Goal: Navigation & Orientation: Find specific page/section

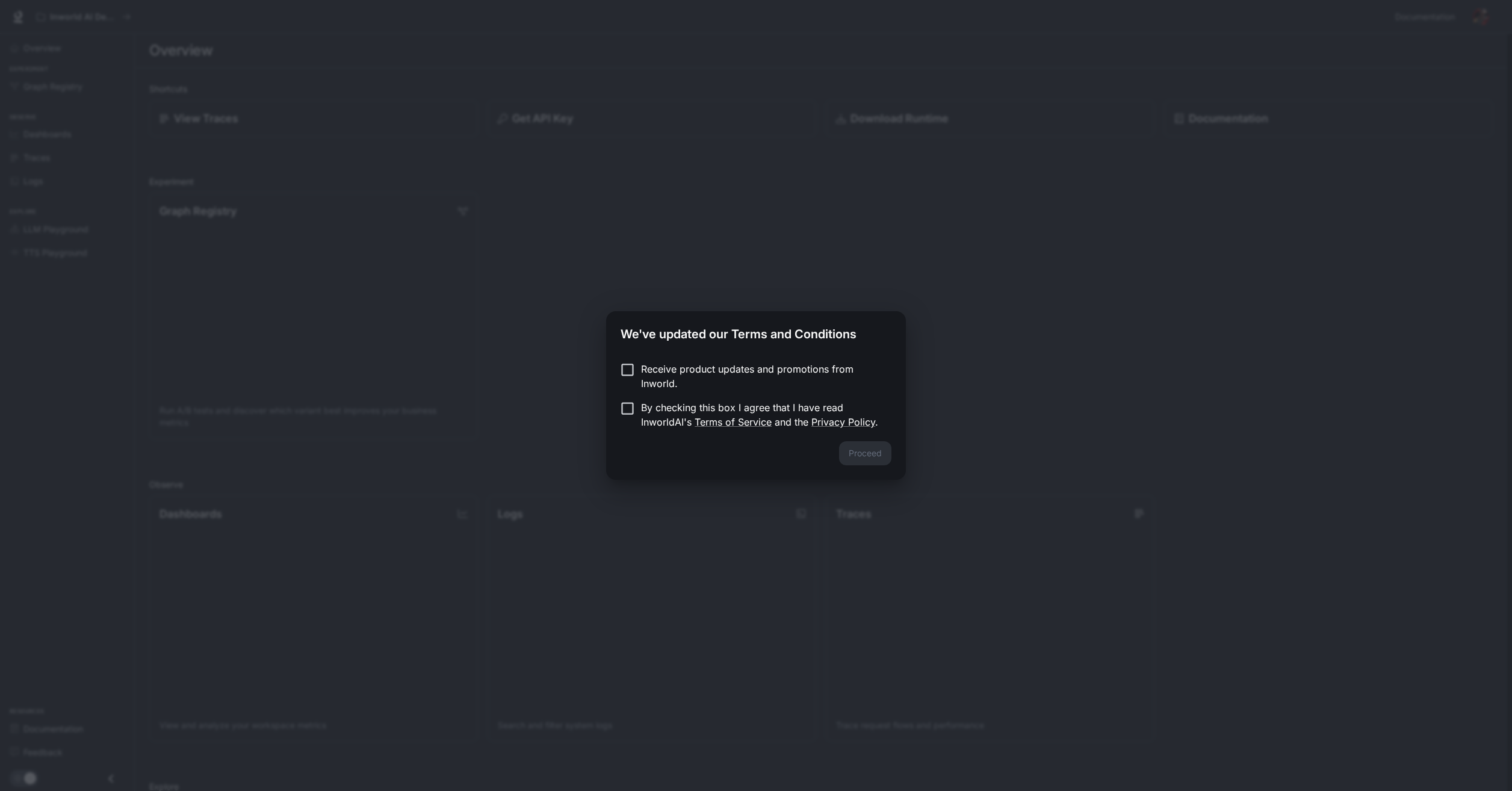
click at [928, 518] on div "We've updated our Terms and Conditions Receive product updates and promotions f…" at bounding box center [756, 395] width 1512 height 791
click at [825, 393] on form "Receive product updates and promotions from Inworld. By checking this box I agr…" at bounding box center [756, 396] width 271 height 68
click at [817, 403] on p "By checking this box I agree that I have read InworldAI's Terms of Service and …" at bounding box center [761, 414] width 240 height 29
click at [850, 462] on button "Proceed" at bounding box center [864, 453] width 52 height 24
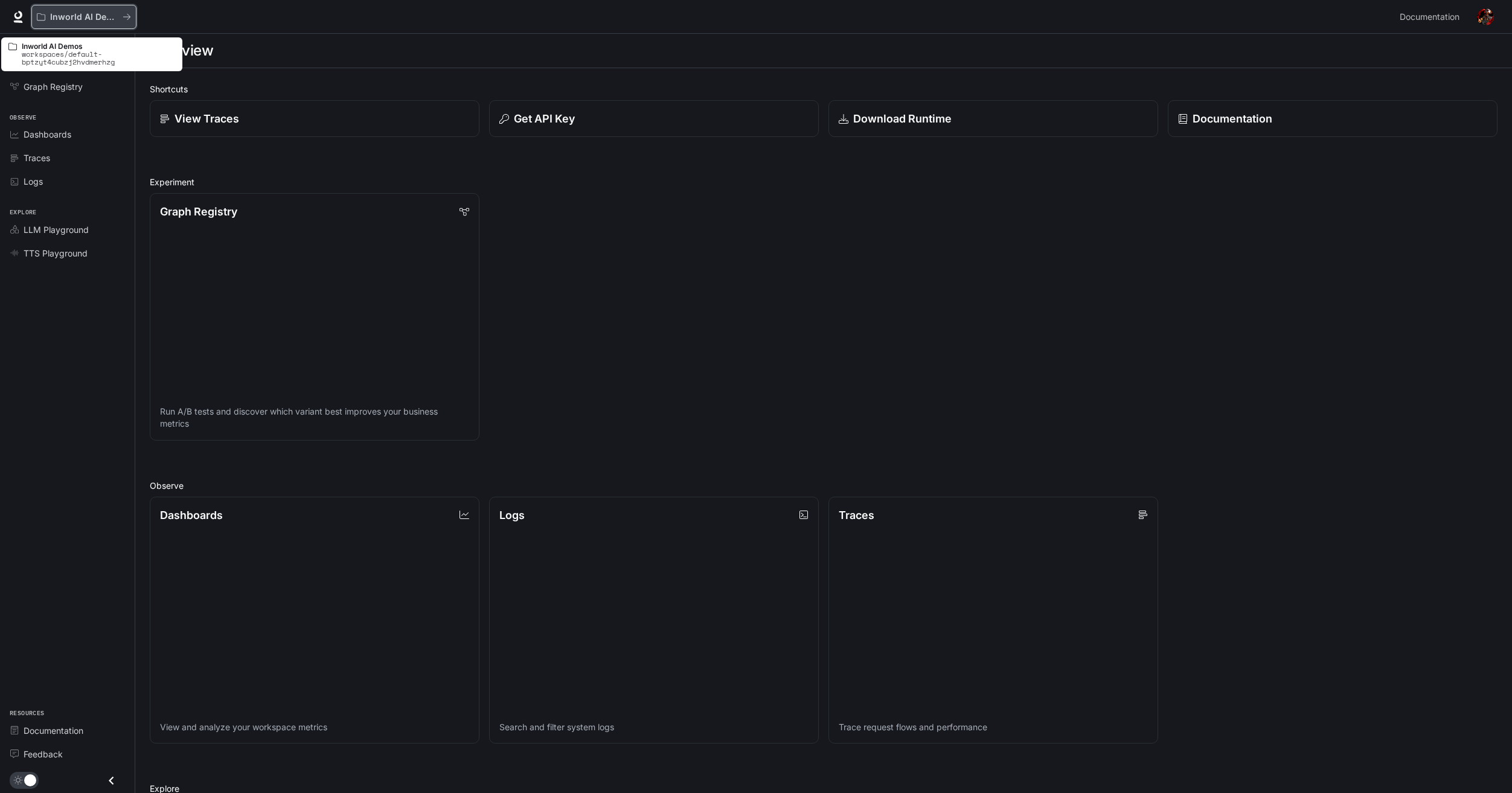
click at [124, 12] on icon "All workspaces" at bounding box center [127, 17] width 8 height 8
click at [93, 233] on div "LLM Playground" at bounding box center [74, 230] width 101 height 12
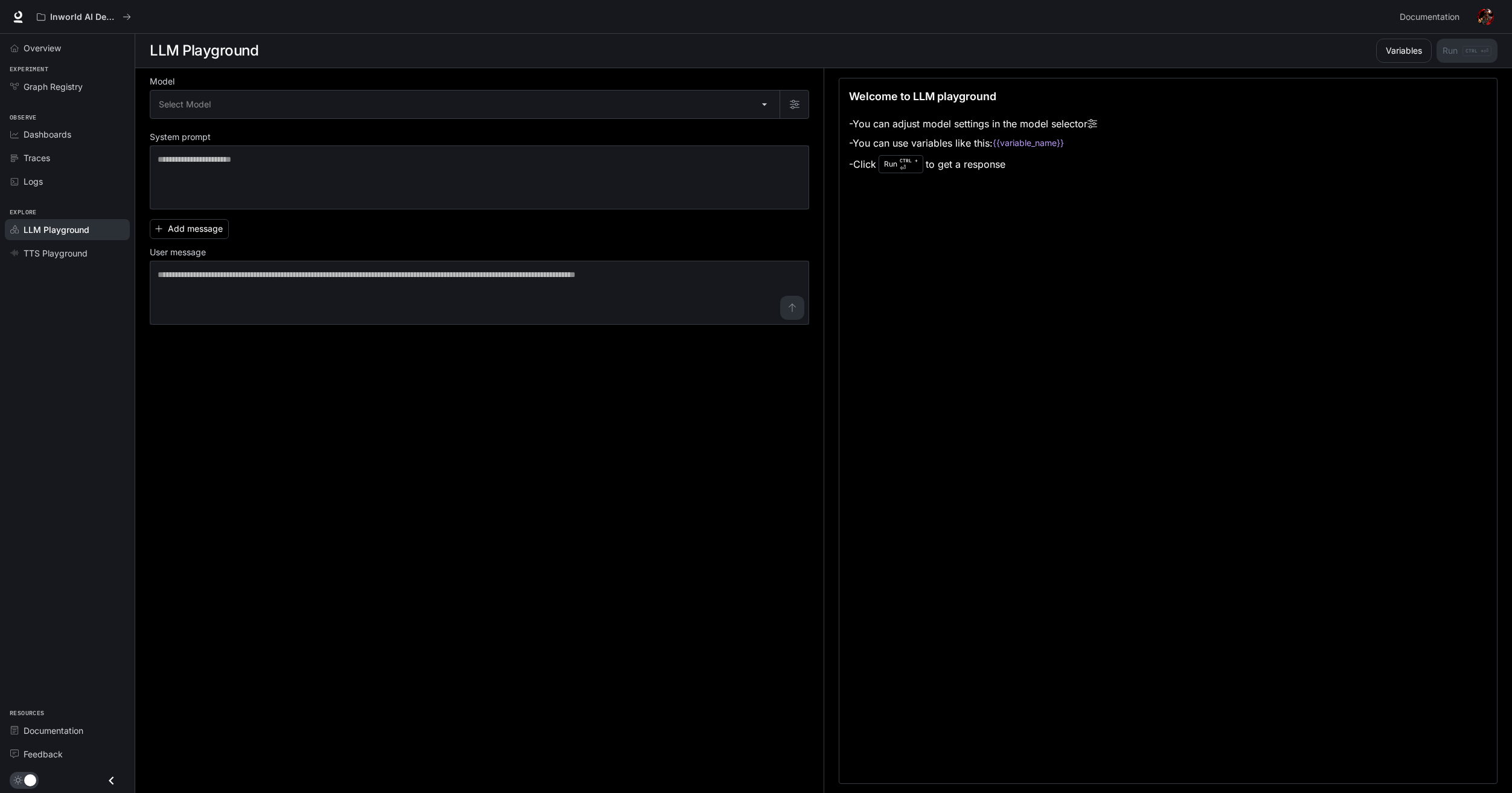
click at [86, 146] on li "Dashboards" at bounding box center [67, 134] width 134 height 23
